Goal: Task Accomplishment & Management: Complete application form

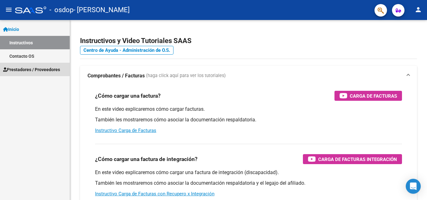
click at [26, 69] on span "Prestadores / Proveedores" at bounding box center [31, 69] width 57 height 7
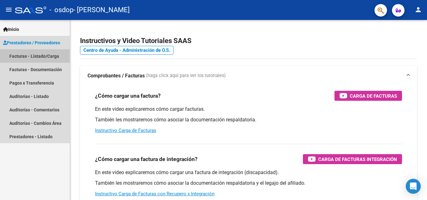
click at [45, 53] on link "Facturas - Listado/Carga" at bounding box center [35, 55] width 70 height 13
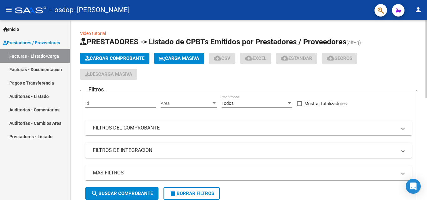
click at [118, 56] on span "Cargar Comprobante" at bounding box center [114, 59] width 59 height 6
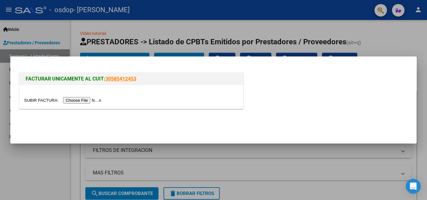
click at [83, 99] on input "file" at bounding box center [63, 100] width 79 height 7
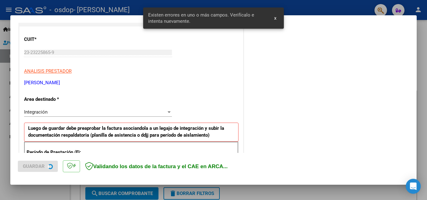
scroll to position [141, 0]
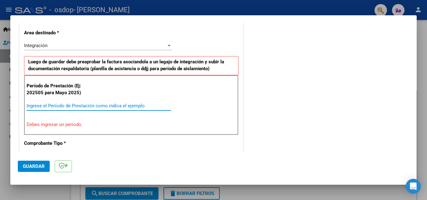
click at [93, 107] on input "Ingrese el Período de Prestación como indica el ejemplo" at bounding box center [99, 106] width 144 height 6
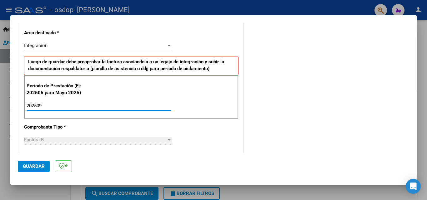
type input "202509"
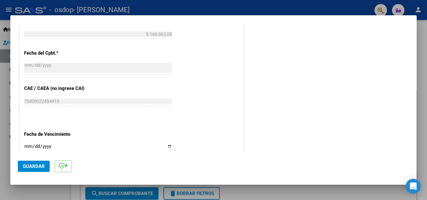
scroll to position [343, 0]
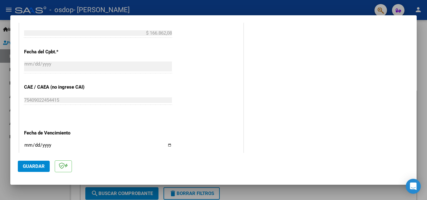
click at [167, 146] on input "Ingresar la fecha" at bounding box center [98, 148] width 148 height 10
type input "[DATE]"
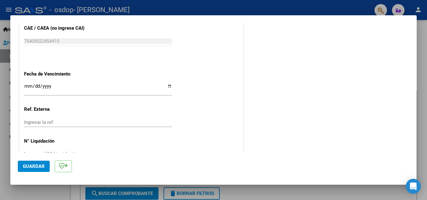
scroll to position [405, 0]
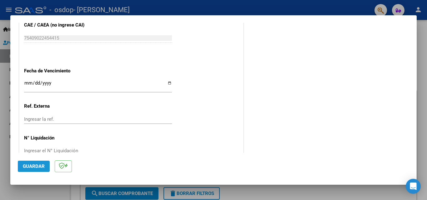
click at [34, 167] on span "Guardar" at bounding box center [34, 167] width 22 height 6
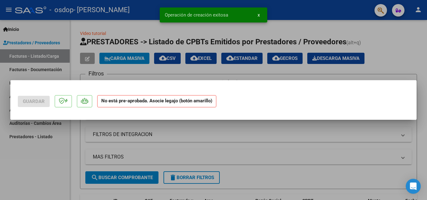
scroll to position [0, 0]
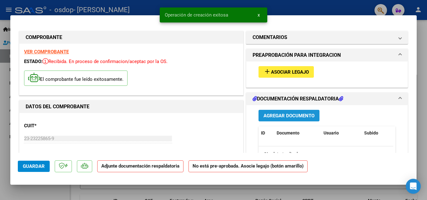
click at [289, 114] on span "Agregar Documento" at bounding box center [289, 116] width 51 height 6
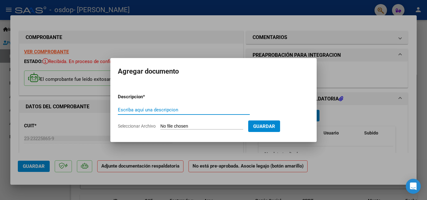
click at [168, 110] on input "Escriba aquí una descripcion" at bounding box center [184, 110] width 132 height 6
type input "p"
type input "PLANILLA [PERSON_NAME] - [DATE]"
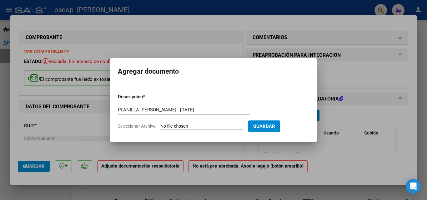
click at [187, 125] on input "Seleccionar Archivo" at bounding box center [201, 127] width 83 height 6
type input "C:\fakepath\PLANILLA LOVOS [DATE].pdf"
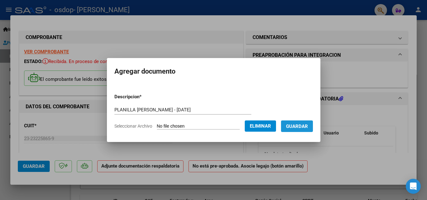
click at [306, 125] on span "Guardar" at bounding box center [297, 127] width 22 height 6
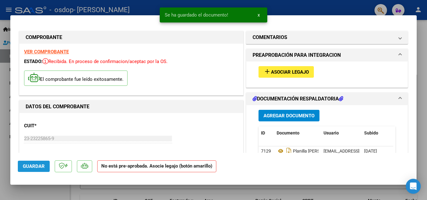
click at [41, 166] on span "Guardar" at bounding box center [34, 167] width 22 height 6
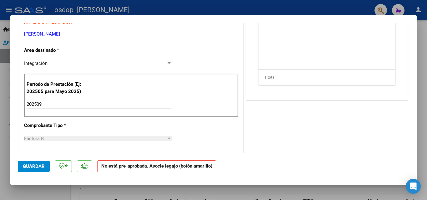
scroll to position [134, 0]
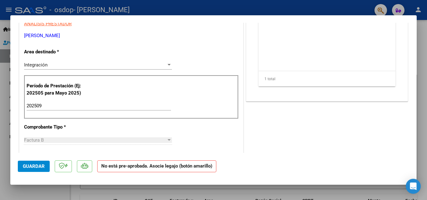
click at [7, 11] on div at bounding box center [213, 100] width 427 height 200
type input "$ 0,00"
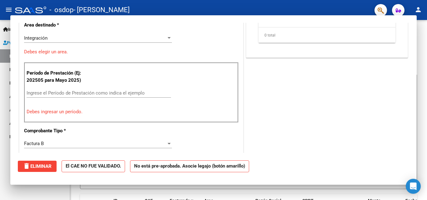
scroll to position [107, 0]
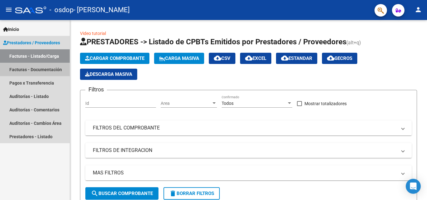
click at [39, 68] on link "Facturas - Documentación" at bounding box center [35, 69] width 70 height 13
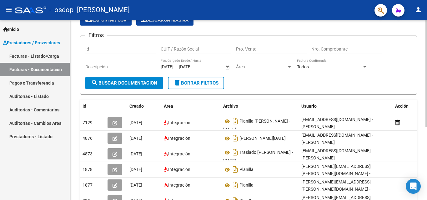
scroll to position [35, 0]
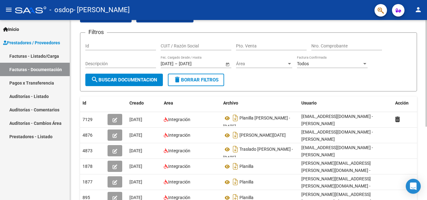
click at [422, 117] on div at bounding box center [426, 93] width 2 height 107
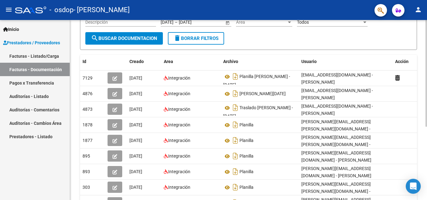
scroll to position [91, 0]
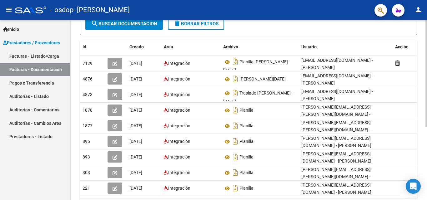
click at [422, 89] on div at bounding box center [426, 126] width 2 height 107
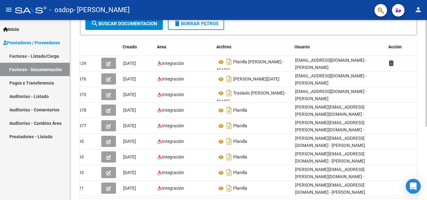
scroll to position [0, 7]
click at [32, 65] on link "Facturas - Documentación" at bounding box center [35, 69] width 70 height 13
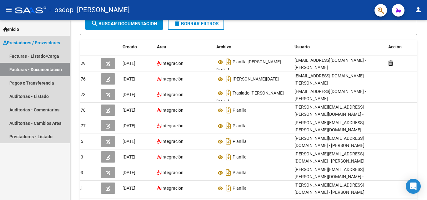
click at [42, 68] on link "Facturas - Documentación" at bounding box center [35, 69] width 70 height 13
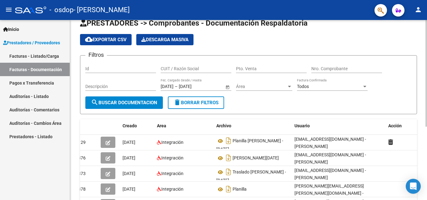
scroll to position [0, 0]
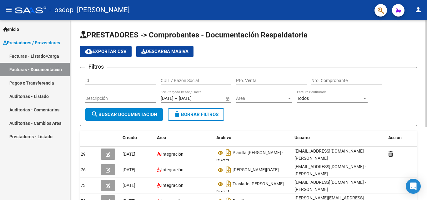
click at [419, 25] on div "PRESTADORES -> Comprobantes - Documentación Respaldatoria cloud_download Export…" at bounding box center [249, 172] width 359 height 305
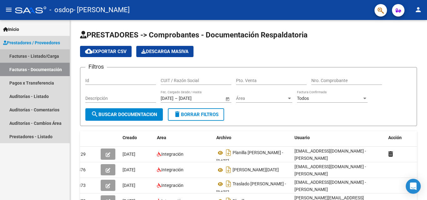
click at [37, 56] on link "Facturas - Listado/Carga" at bounding box center [35, 55] width 70 height 13
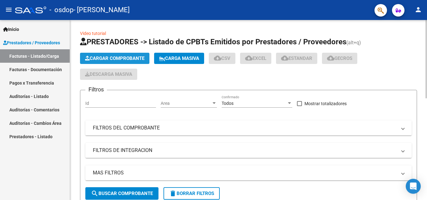
click at [108, 59] on span "Cargar Comprobante" at bounding box center [114, 59] width 59 height 6
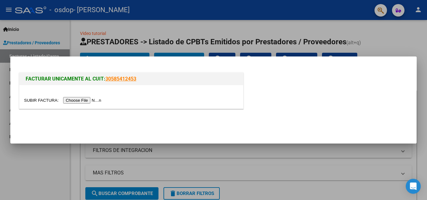
click at [95, 99] on input "file" at bounding box center [63, 100] width 79 height 7
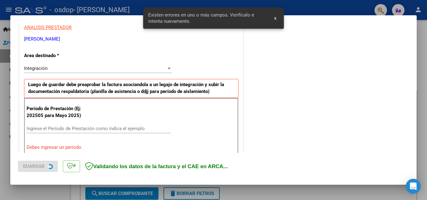
scroll to position [141, 0]
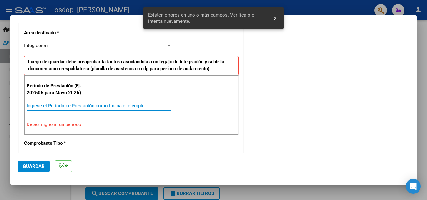
click at [75, 107] on input "Ingrese el Período de Prestación como indica el ejemplo" at bounding box center [99, 106] width 144 height 6
type input "-2"
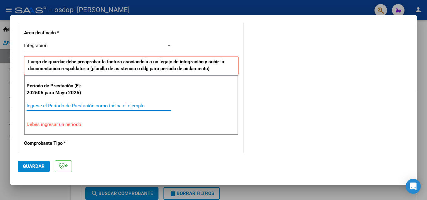
type input "-1"
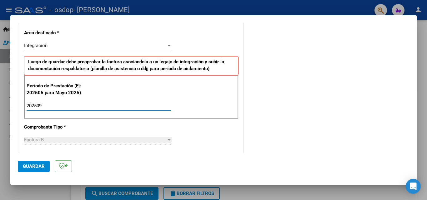
type input "202509"
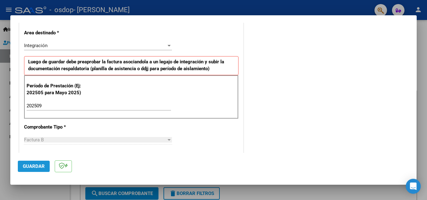
click at [30, 168] on span "Guardar" at bounding box center [34, 167] width 22 height 6
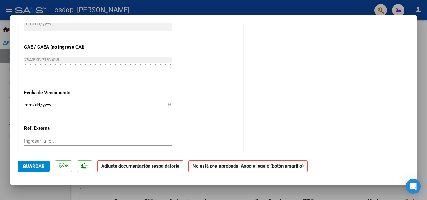
scroll to position [394, 0]
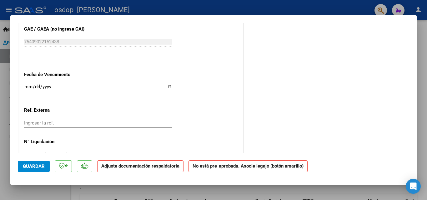
click at [167, 88] on input "Ingresar la fecha" at bounding box center [98, 89] width 148 height 10
type input "[DATE]"
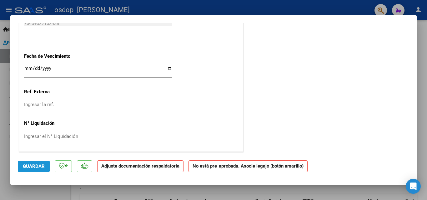
click at [26, 166] on span "Guardar" at bounding box center [34, 167] width 22 height 6
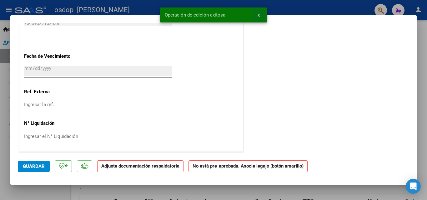
click at [258, 14] on span "x" at bounding box center [259, 15] width 2 height 6
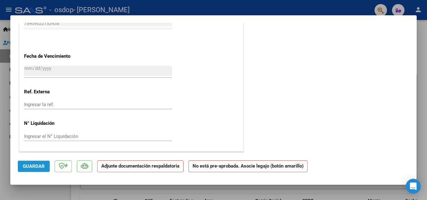
click at [33, 167] on span "Guardar" at bounding box center [34, 167] width 22 height 6
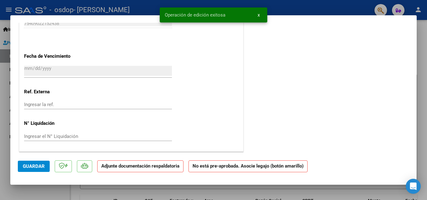
click at [258, 13] on span "x" at bounding box center [259, 15] width 2 height 6
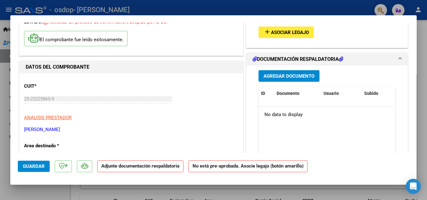
scroll to position [38, 0]
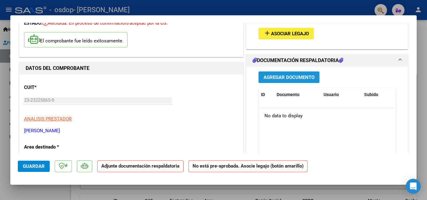
click at [282, 79] on span "Agregar Documento" at bounding box center [289, 78] width 51 height 6
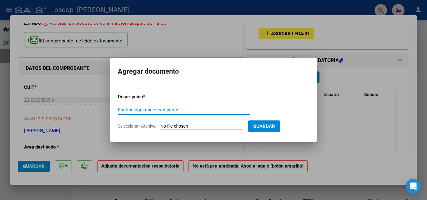
click at [192, 108] on input "Escriba aquí una descripcion" at bounding box center [184, 110] width 132 height 6
type input "PLANILLA [PERSON_NAME] - SEPTIEMBRE"
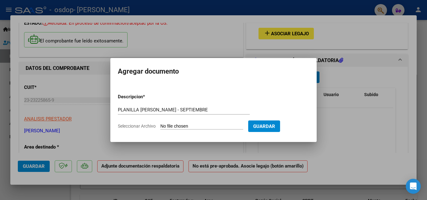
click at [188, 128] on input "Seleccionar Archivo" at bounding box center [201, 127] width 83 height 6
type input "C:\fakepath\PLANILLA [PERSON_NAME] [DATE].pdf"
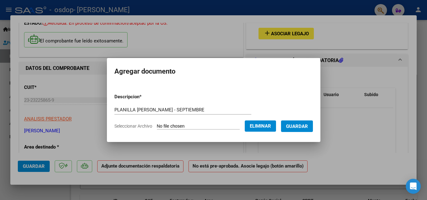
click at [303, 126] on span "Guardar" at bounding box center [297, 127] width 22 height 6
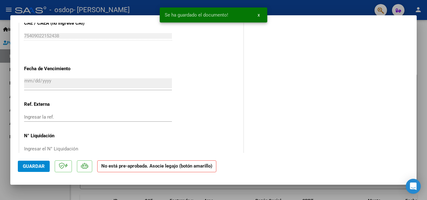
scroll to position [404, 0]
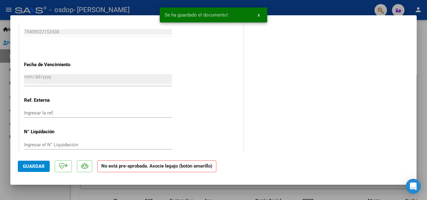
click at [35, 168] on span "Guardar" at bounding box center [34, 167] width 22 height 6
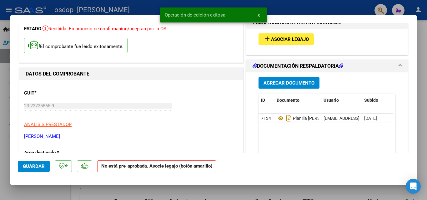
scroll to position [0, 0]
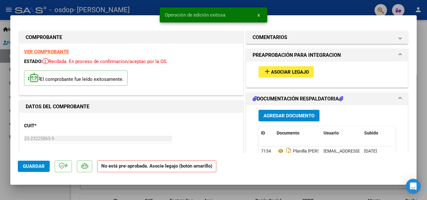
click at [3, 74] on div at bounding box center [213, 100] width 427 height 200
type input "$ 0,00"
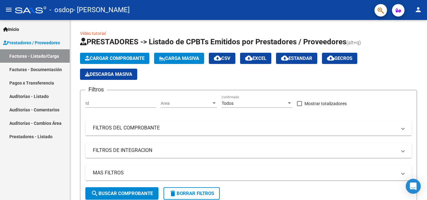
click at [43, 69] on link "Facturas - Documentación" at bounding box center [35, 69] width 70 height 13
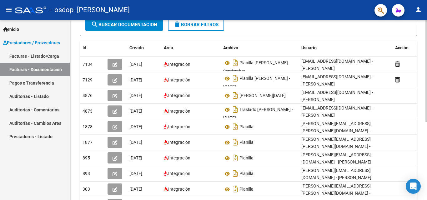
scroll to position [92, 0]
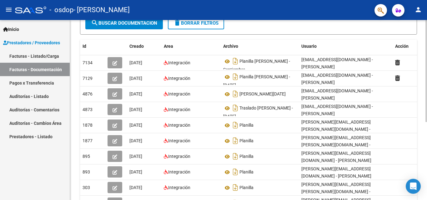
click at [422, 92] on div at bounding box center [426, 122] width 2 height 102
